Goal: Check status: Check status

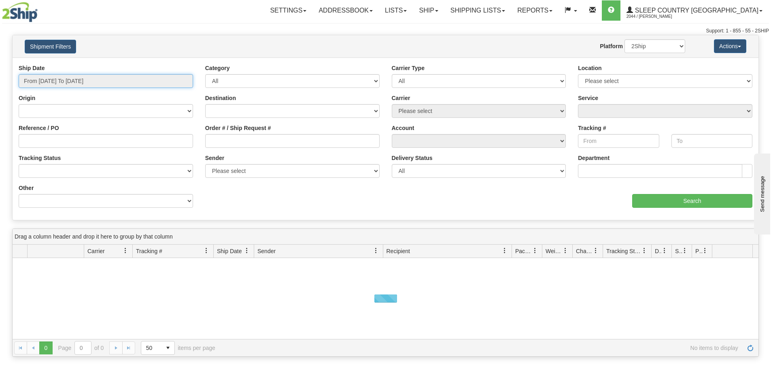
click at [81, 81] on input "From [DATE] To [DATE]" at bounding box center [106, 81] width 174 height 14
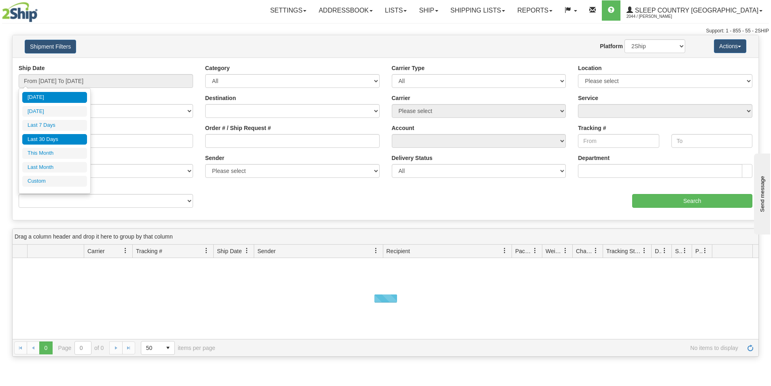
click at [58, 138] on li "Last 30 Days" at bounding box center [54, 139] width 65 height 11
type input "From [DATE] To [DATE]"
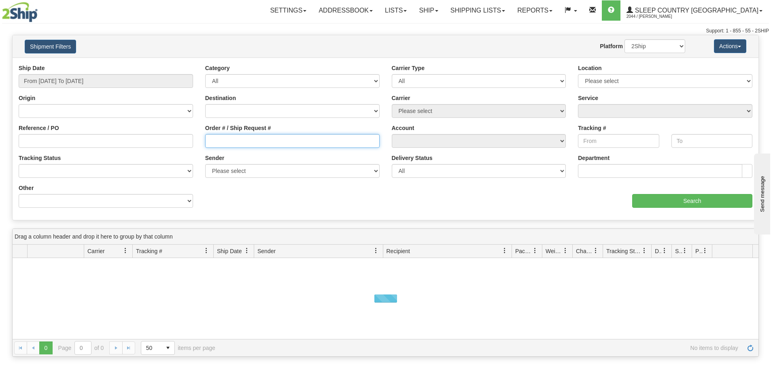
click at [229, 139] on input "Order # / Ship Request #" at bounding box center [292, 141] width 174 height 14
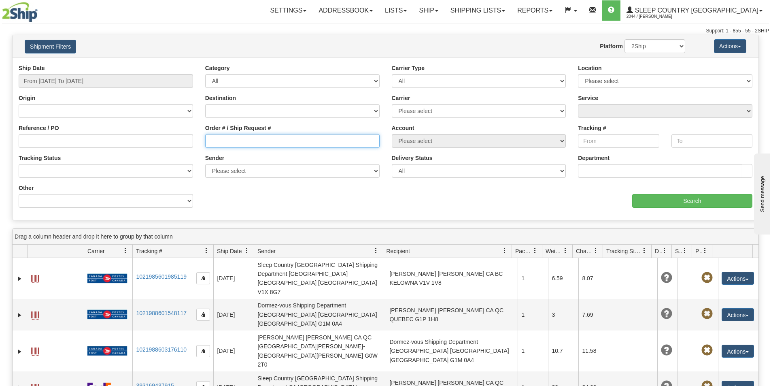
paste input "9000I078708"
type input "9000I078708"
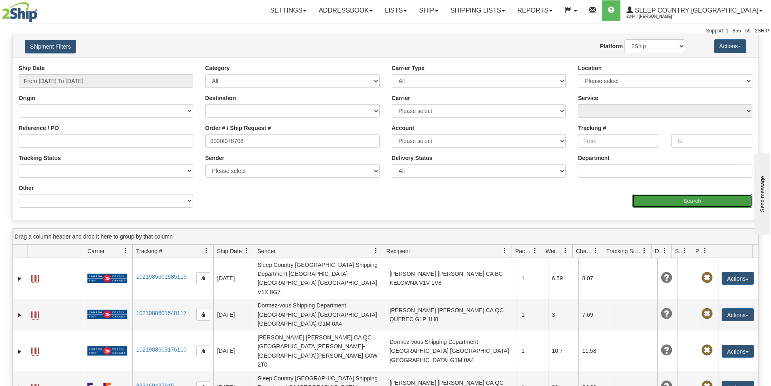
click at [659, 196] on input "Search" at bounding box center [692, 201] width 120 height 14
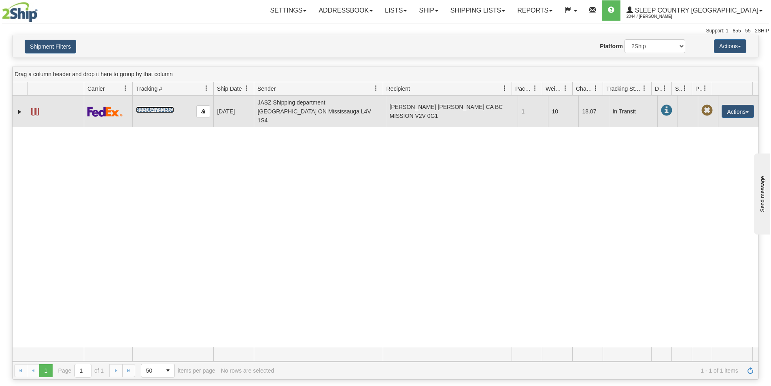
click at [159, 106] on link "393064731862" at bounding box center [155, 109] width 38 height 6
